Goal: Use online tool/utility: Use online tool/utility

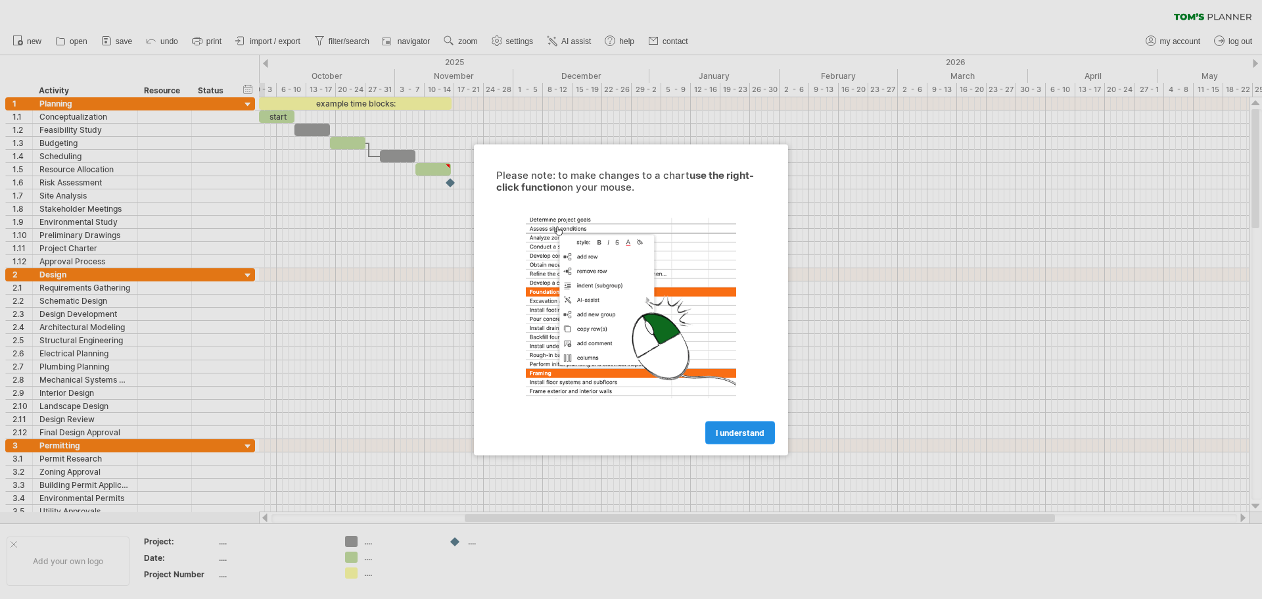
click at [743, 428] on span "I understand" at bounding box center [740, 432] width 49 height 10
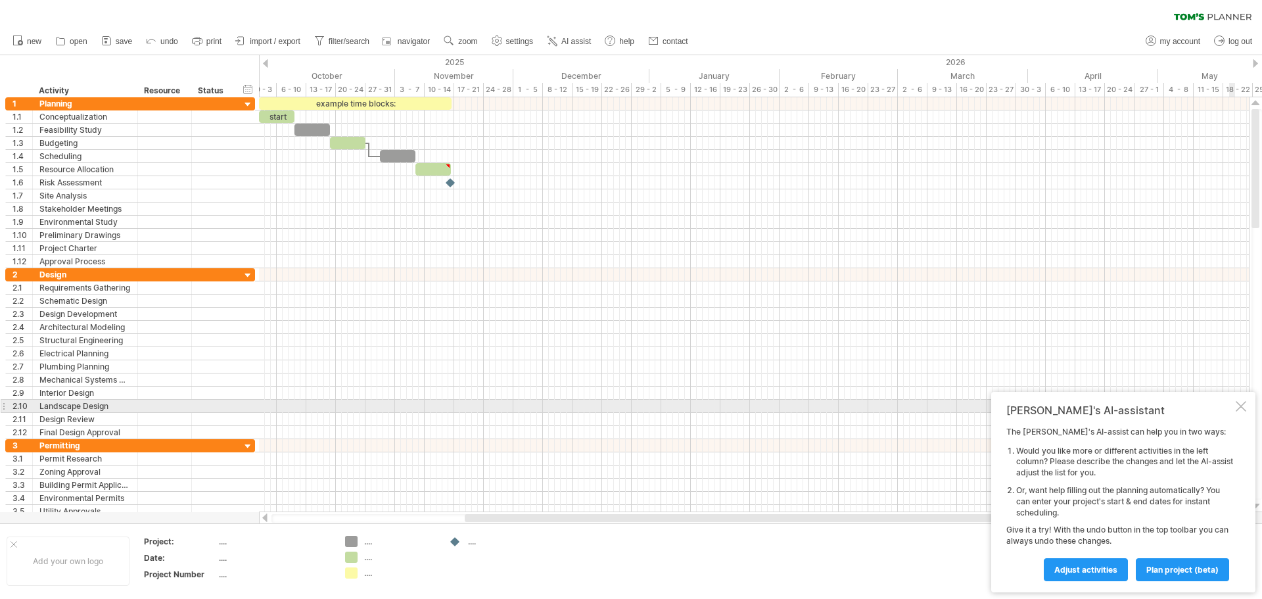
click at [1245, 405] on div at bounding box center [1240, 406] width 11 height 11
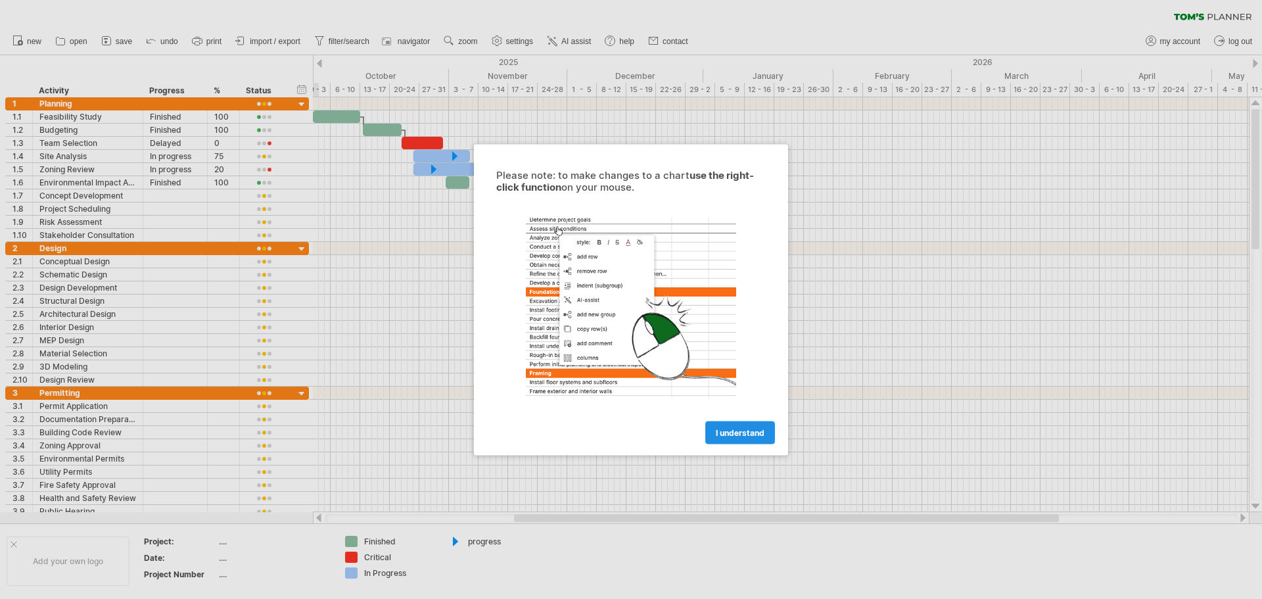
click at [741, 432] on span "I understand" at bounding box center [740, 432] width 49 height 10
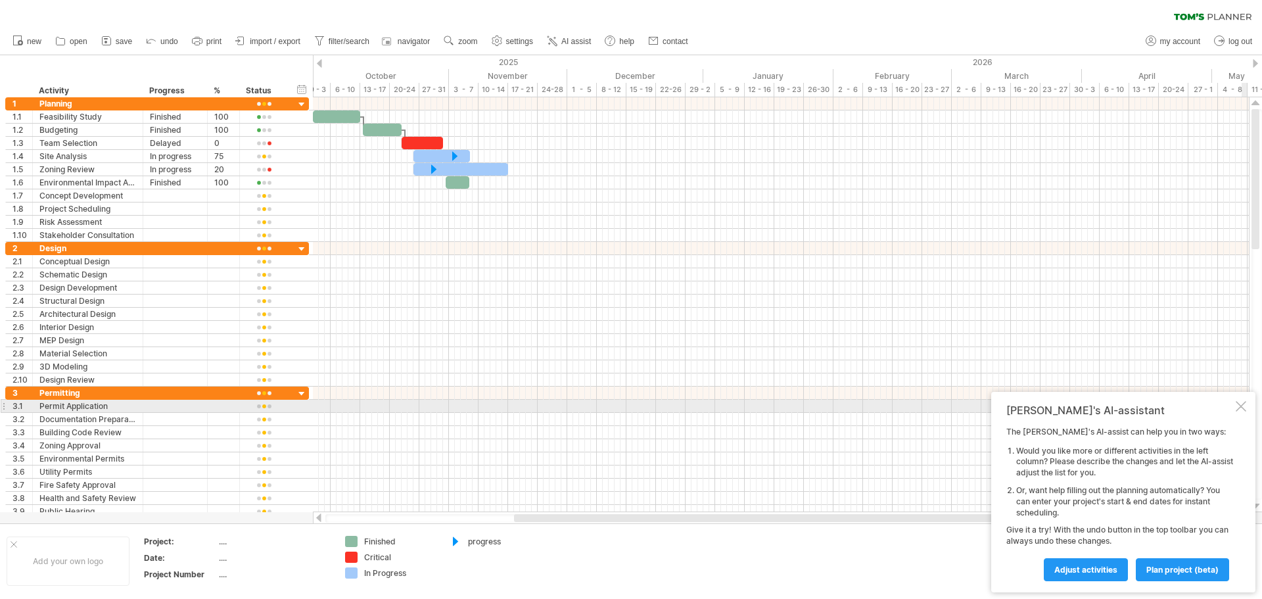
click at [1237, 403] on div at bounding box center [1240, 406] width 11 height 11
